Goal: Find specific page/section: Find specific page/section

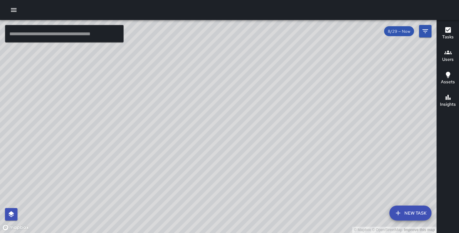
drag, startPoint x: 421, startPoint y: 147, endPoint x: 365, endPoint y: 112, distance: 66.4
click at [365, 112] on div "© Mapbox © OpenStreetMap Improve this map" at bounding box center [218, 126] width 437 height 213
drag, startPoint x: 126, startPoint y: 102, endPoint x: 255, endPoint y: 6, distance: 161.1
click at [255, 6] on div "© Mapbox © OpenStreetMap Improve this map ​ New Task 8/29 — Now Map Layers Task…" at bounding box center [229, 116] width 459 height 233
click at [16, 8] on icon "button" at bounding box center [14, 10] width 6 height 4
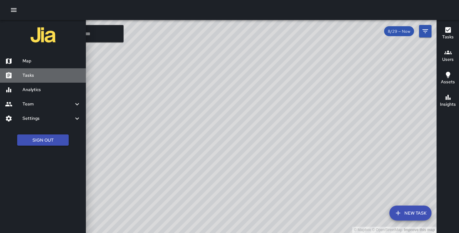
click at [47, 70] on link "Tasks" at bounding box center [43, 75] width 86 height 14
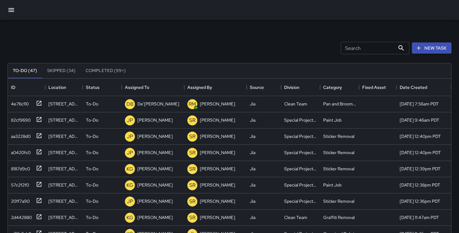
click at [10, 14] on button "button" at bounding box center [11, 9] width 15 height 15
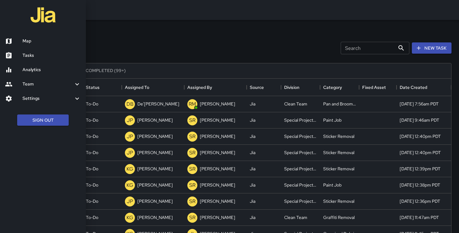
click at [39, 37] on link "Map" at bounding box center [43, 41] width 86 height 14
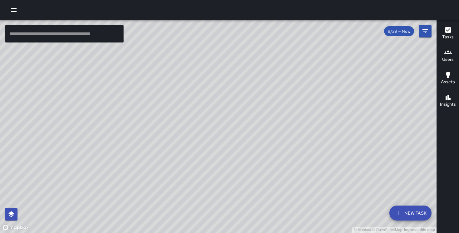
drag, startPoint x: 233, startPoint y: 95, endPoint x: 245, endPoint y: 76, distance: 23.0
click at [245, 76] on div "© Mapbox © OpenStreetMap Improve this map" at bounding box center [218, 126] width 437 height 213
drag, startPoint x: 142, startPoint y: 158, endPoint x: 129, endPoint y: 99, distance: 60.6
click at [129, 98] on div "© Mapbox © OpenStreetMap Improve this map" at bounding box center [218, 126] width 437 height 213
click at [7, 8] on div at bounding box center [229, 10] width 459 height 20
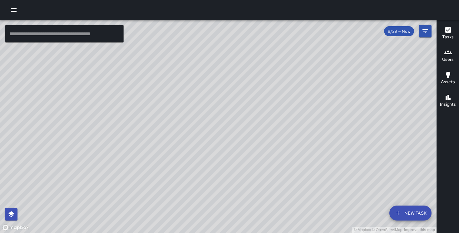
click at [12, 8] on icon "button" at bounding box center [14, 10] width 6 height 4
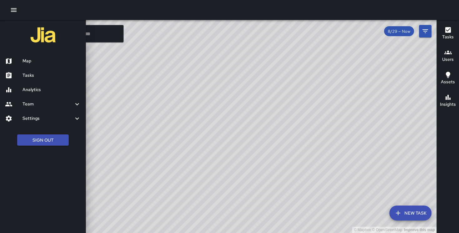
click at [35, 87] on h6 "Analytics" at bounding box center [51, 90] width 58 height 7
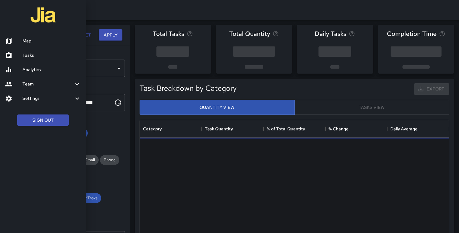
scroll to position [187, 309]
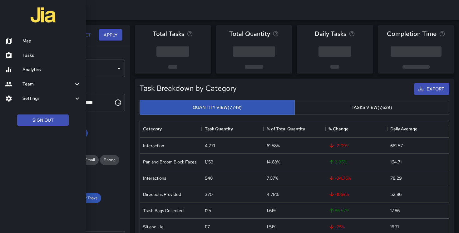
click at [140, 87] on div at bounding box center [229, 116] width 459 height 233
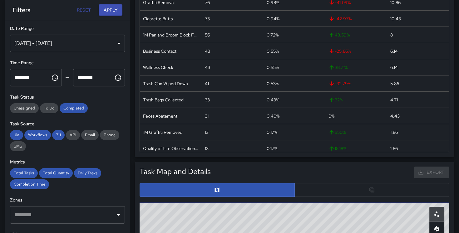
scroll to position [167, 0]
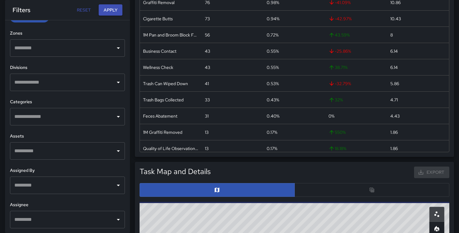
click at [53, 218] on input "text" at bounding box center [63, 220] width 100 height 12
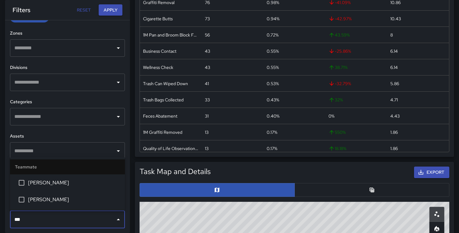
type input "****"
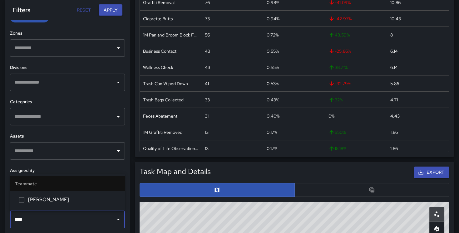
click at [50, 197] on span "[PERSON_NAME]" at bounding box center [74, 199] width 92 height 7
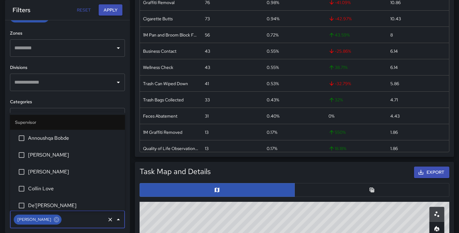
scroll to position [659, 0]
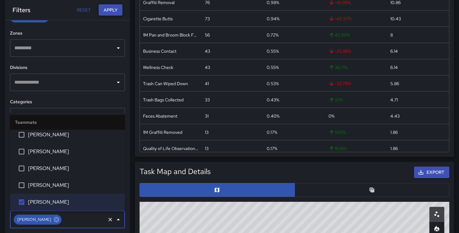
click at [112, 12] on button "Apply" at bounding box center [111, 10] width 24 height 12
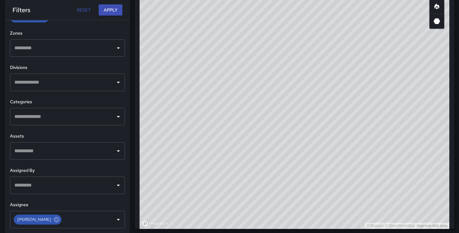
scroll to position [379, 0]
drag, startPoint x: 333, startPoint y: 123, endPoint x: 390, endPoint y: 89, distance: 66.3
click at [389, 89] on div "© Mapbox © OpenStreetMap Improve this map" at bounding box center [295, 104] width 310 height 250
drag, startPoint x: 310, startPoint y: 61, endPoint x: 286, endPoint y: 117, distance: 61.2
click at [286, 117] on div "© Mapbox © OpenStreetMap Improve this map" at bounding box center [295, 104] width 310 height 250
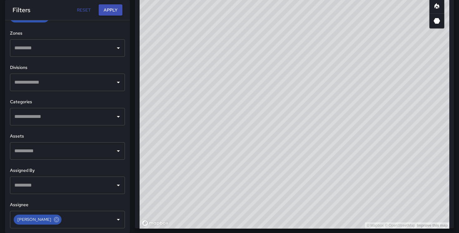
drag, startPoint x: 358, startPoint y: 113, endPoint x: 295, endPoint y: 97, distance: 64.6
click at [295, 97] on div "© Mapbox © OpenStreetMap Improve this map" at bounding box center [295, 104] width 310 height 250
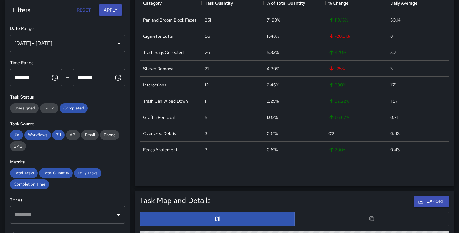
scroll to position [0, 0]
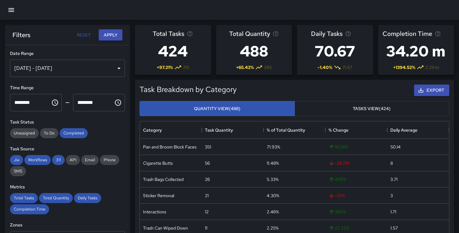
click at [12, 8] on icon "button" at bounding box center [11, 10] width 6 height 4
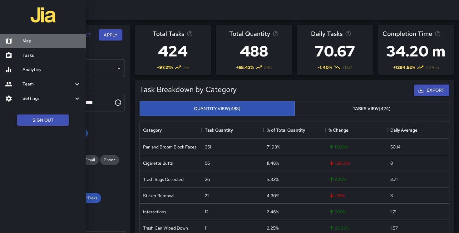
click at [32, 37] on link "Map" at bounding box center [43, 41] width 86 height 14
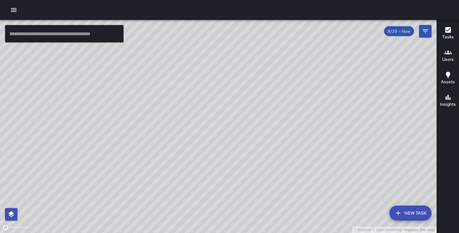
drag, startPoint x: 143, startPoint y: 168, endPoint x: 151, endPoint y: 87, distance: 81.3
click at [151, 87] on div "© Mapbox © OpenStreetMap Improve this map" at bounding box center [218, 126] width 437 height 213
drag, startPoint x: 262, startPoint y: 110, endPoint x: 245, endPoint y: 218, distance: 109.7
click at [245, 218] on div "© Mapbox © OpenStreetMap Improve this map" at bounding box center [218, 126] width 437 height 213
drag, startPoint x: 197, startPoint y: 148, endPoint x: 211, endPoint y: 72, distance: 76.6
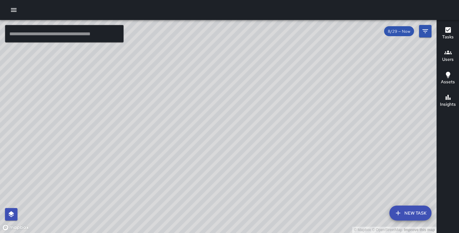
click at [211, 72] on div "© Mapbox © OpenStreetMap Improve this map" at bounding box center [218, 126] width 437 height 213
drag, startPoint x: 176, startPoint y: 101, endPoint x: 178, endPoint y: 129, distance: 27.8
click at [178, 129] on div "© Mapbox © OpenStreetMap Improve this map" at bounding box center [218, 126] width 437 height 213
click at [15, 10] on icon "button" at bounding box center [13, 9] width 7 height 7
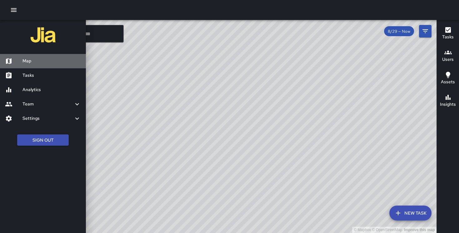
click at [39, 68] on link "Map" at bounding box center [43, 61] width 86 height 14
click at [44, 63] on h6 "Map" at bounding box center [51, 61] width 58 height 7
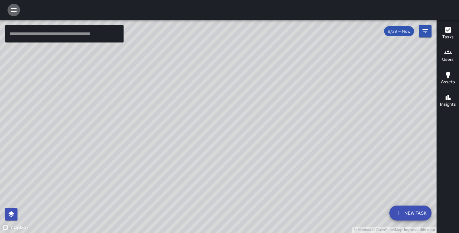
click at [12, 7] on icon "button" at bounding box center [13, 9] width 7 height 7
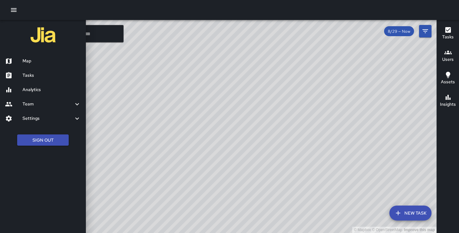
click at [41, 76] on h6 "Tasks" at bounding box center [51, 75] width 58 height 7
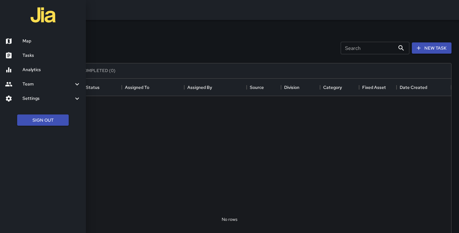
scroll to position [265, 444]
click at [146, 46] on div at bounding box center [229, 116] width 459 height 233
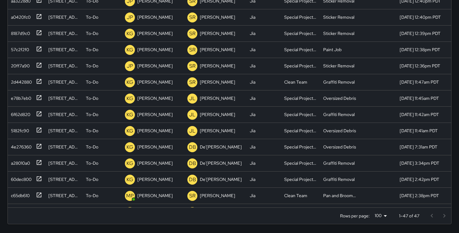
scroll to position [0, 0]
